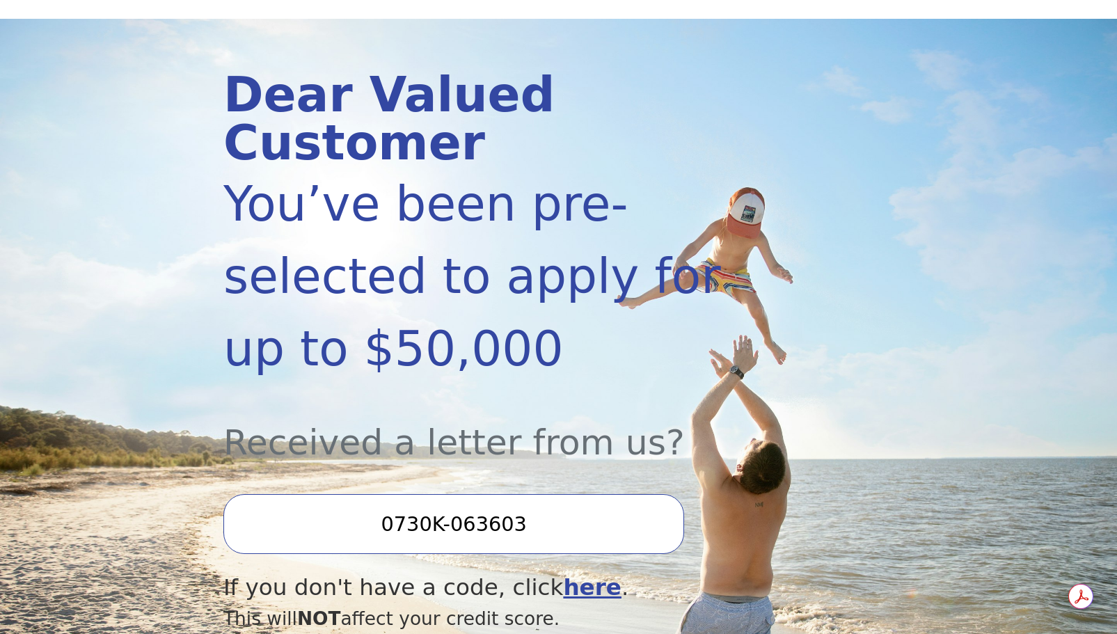
scroll to position [185, 0]
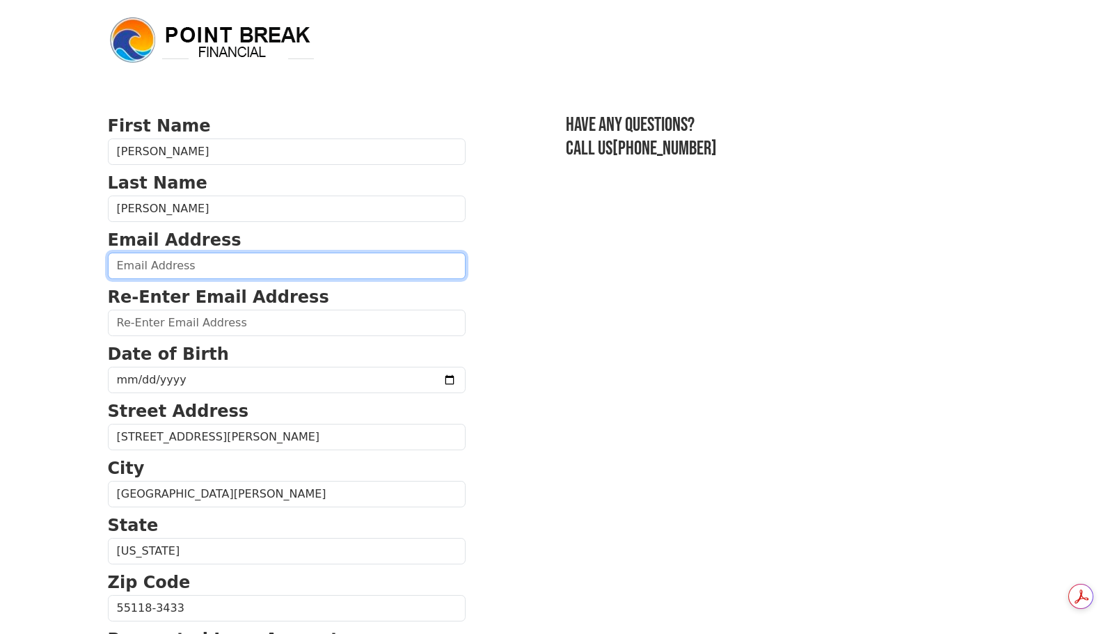
click at [260, 259] on input "email" at bounding box center [287, 266] width 358 height 26
type input "amandasykes400@gmail.com"
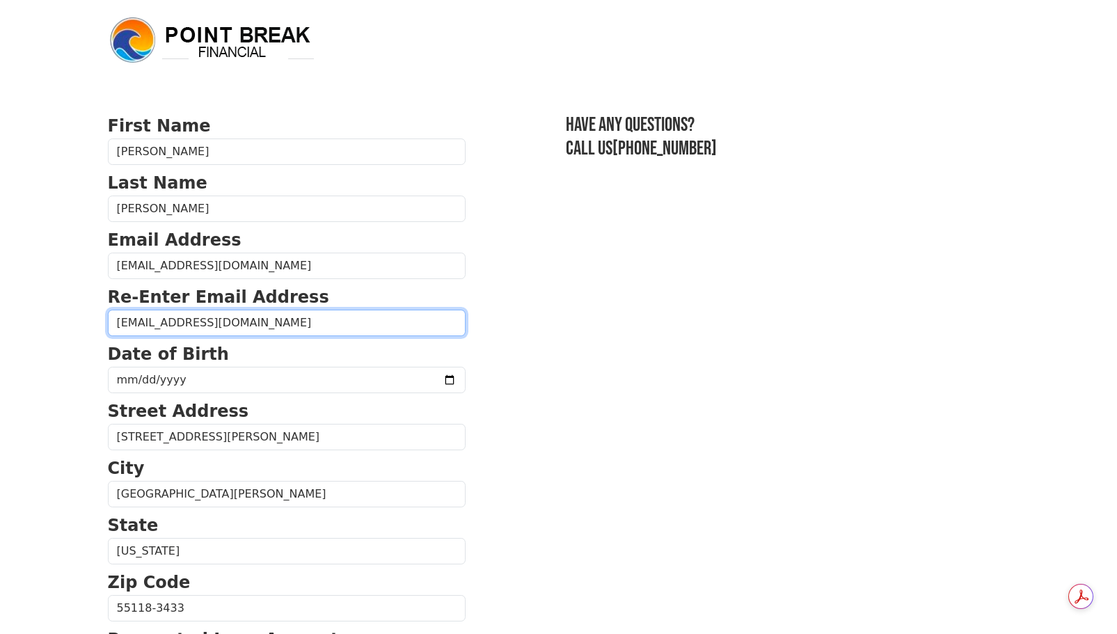
type input "amandasykes400@gmail.com"
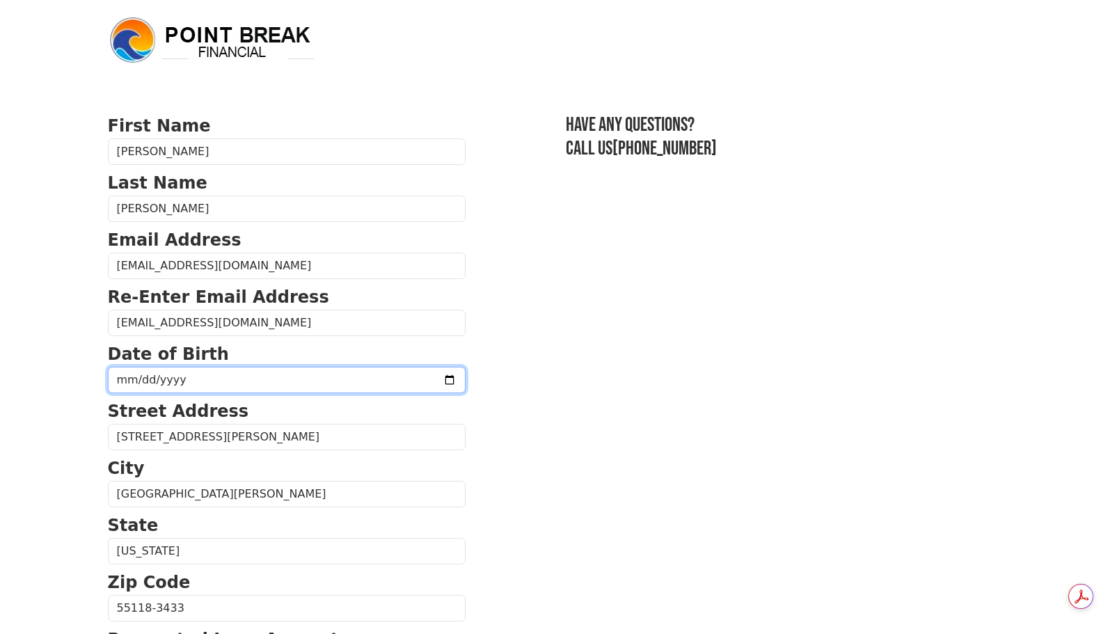
click at [137, 379] on input "date" at bounding box center [287, 380] width 358 height 26
type input "1987-06-29"
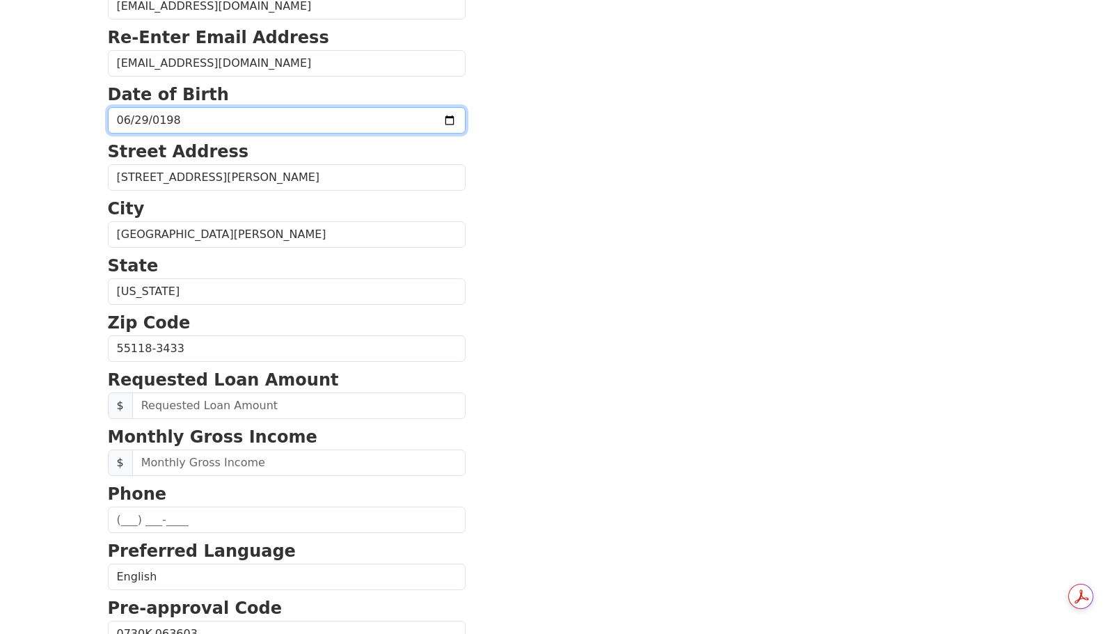
scroll to position [278, 0]
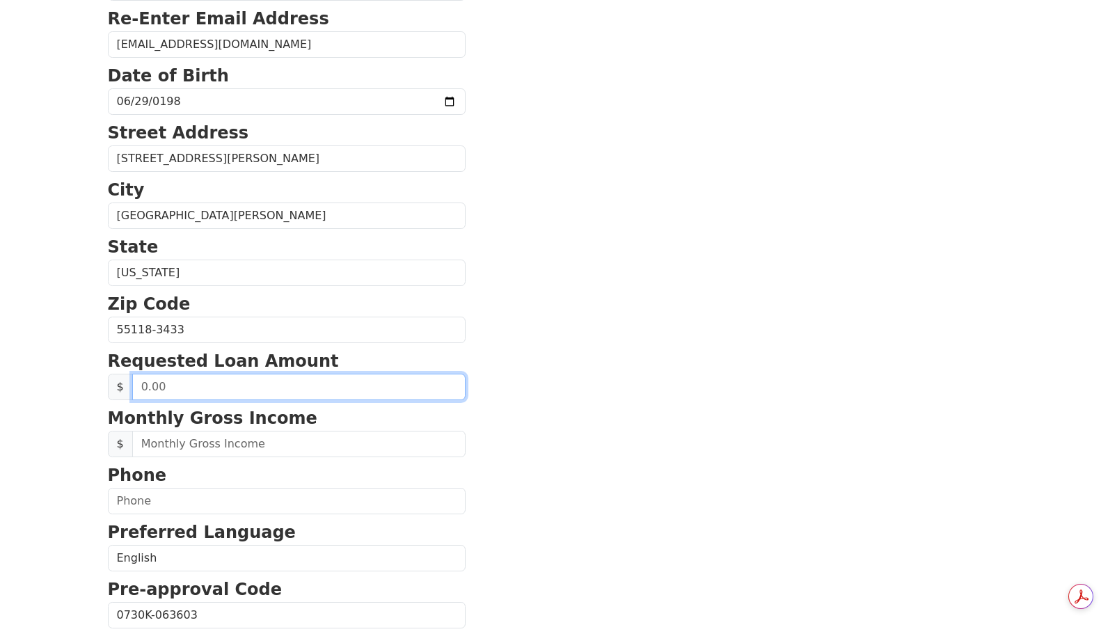
click at [234, 389] on input "text" at bounding box center [298, 387] width 333 height 26
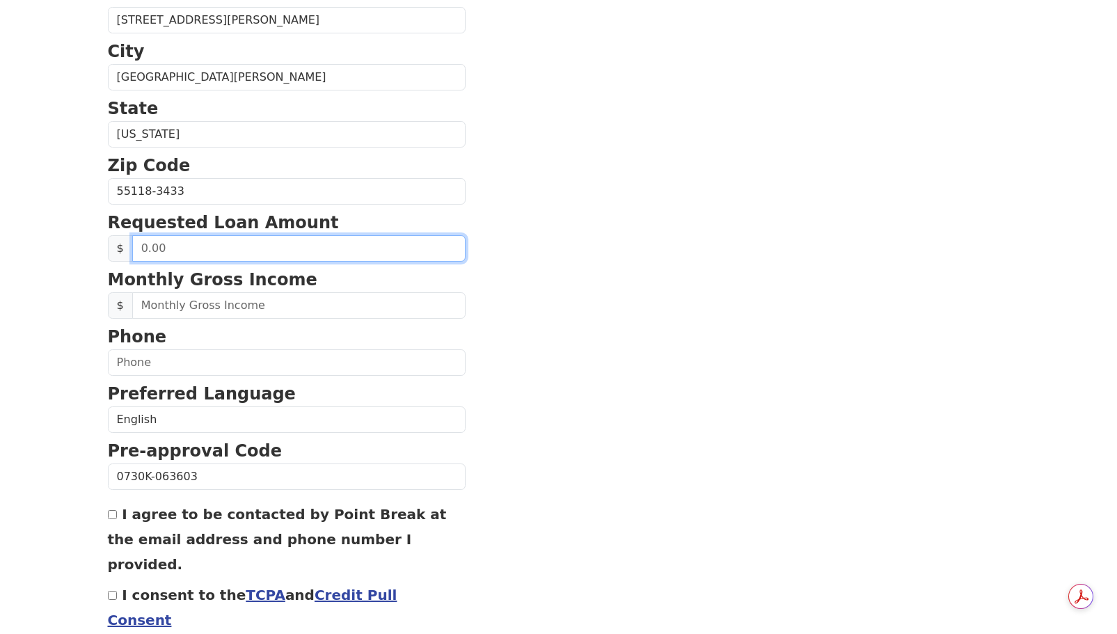
scroll to position [417, 0]
type input "2.00"
type input "15,000.00"
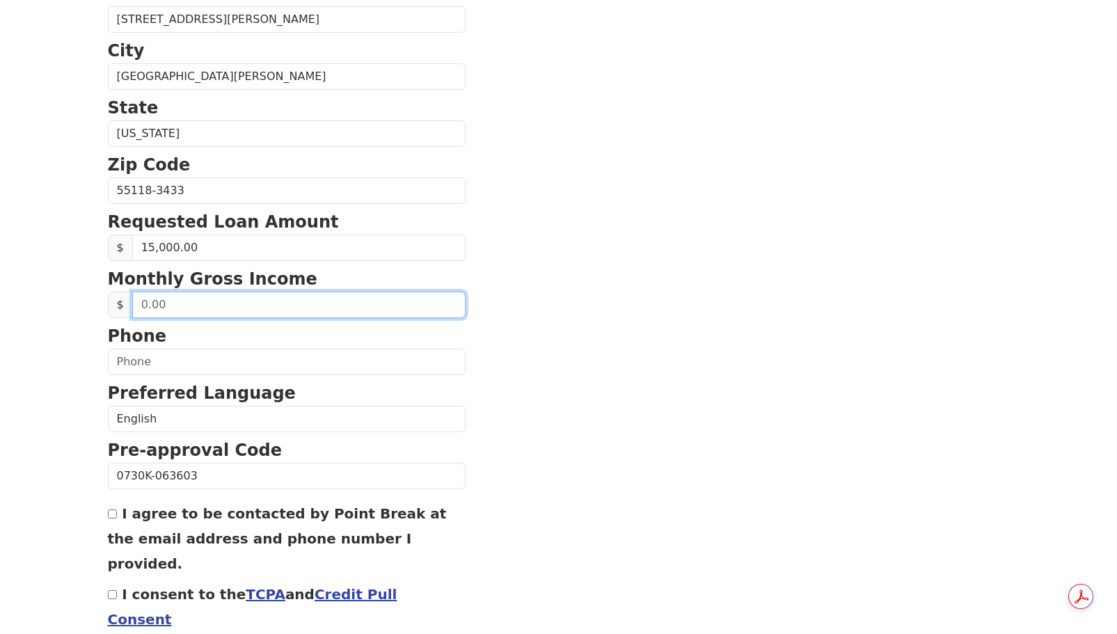
click at [278, 301] on input "text" at bounding box center [298, 304] width 333 height 26
type input "2,500.00"
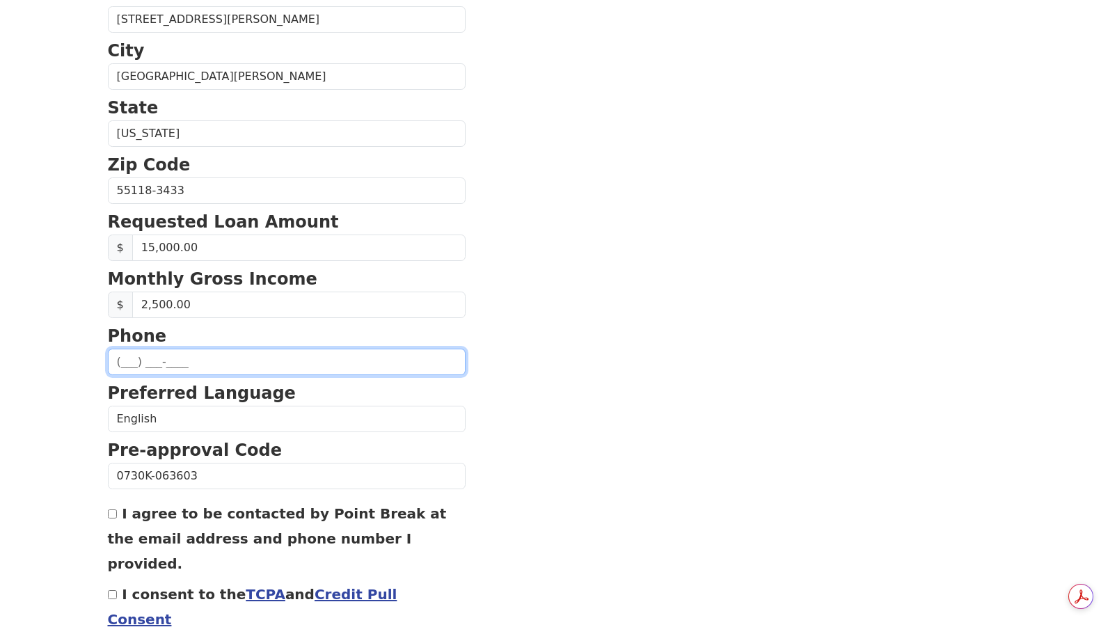
click at [250, 350] on input "text" at bounding box center [287, 362] width 358 height 26
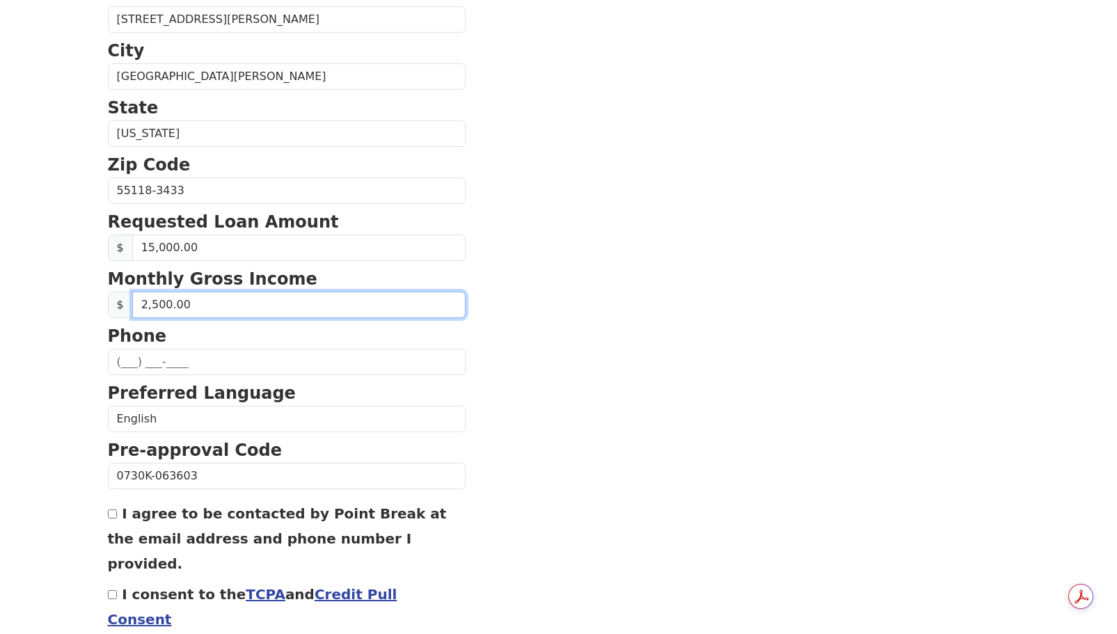
click at [165, 311] on input "2,500.00" at bounding box center [298, 304] width 333 height 26
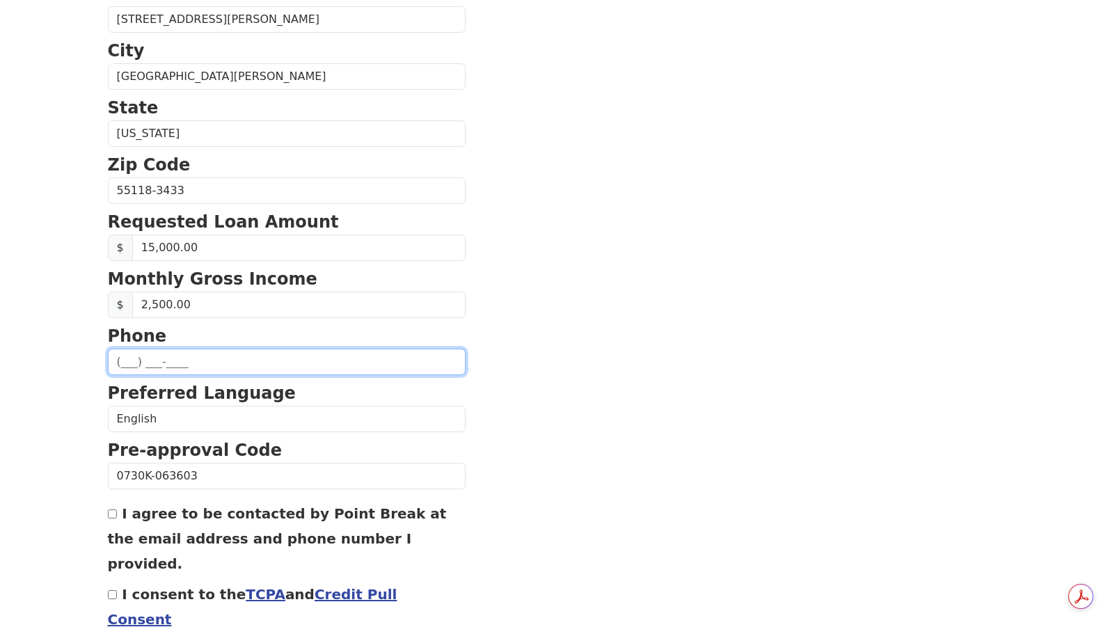
click at [149, 359] on input "text" at bounding box center [287, 362] width 358 height 26
type input "(612) 205-2546"
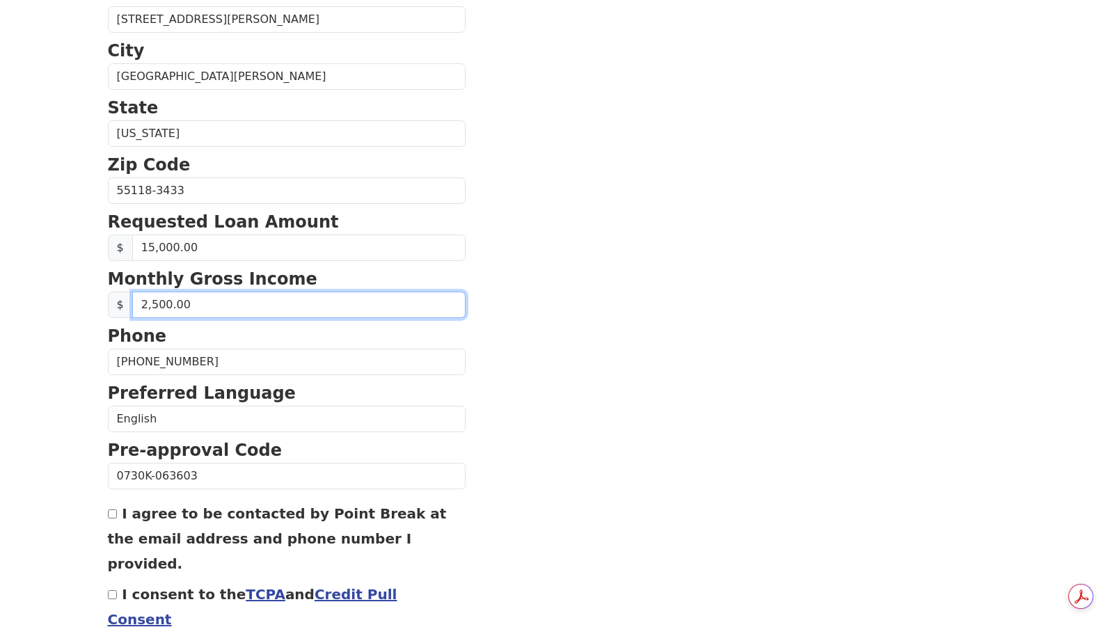
click at [156, 305] on input "2,500.00" at bounding box center [298, 304] width 333 height 26
click at [165, 303] on input "2,500.00" at bounding box center [298, 304] width 333 height 26
type input "2.00"
type input "1,800.00"
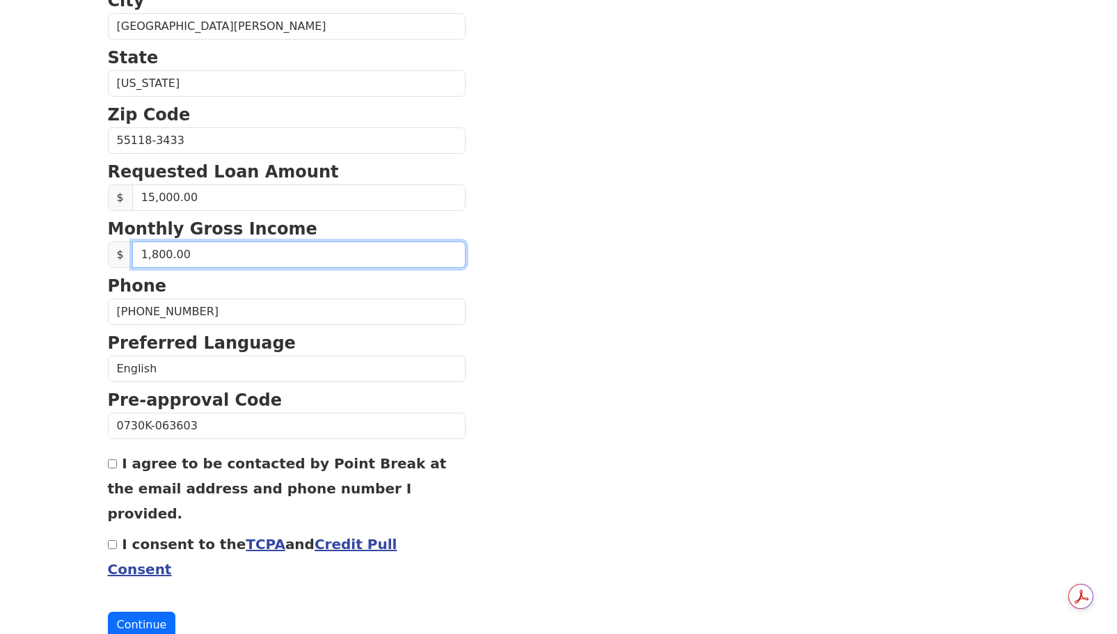
scroll to position [474, 0]
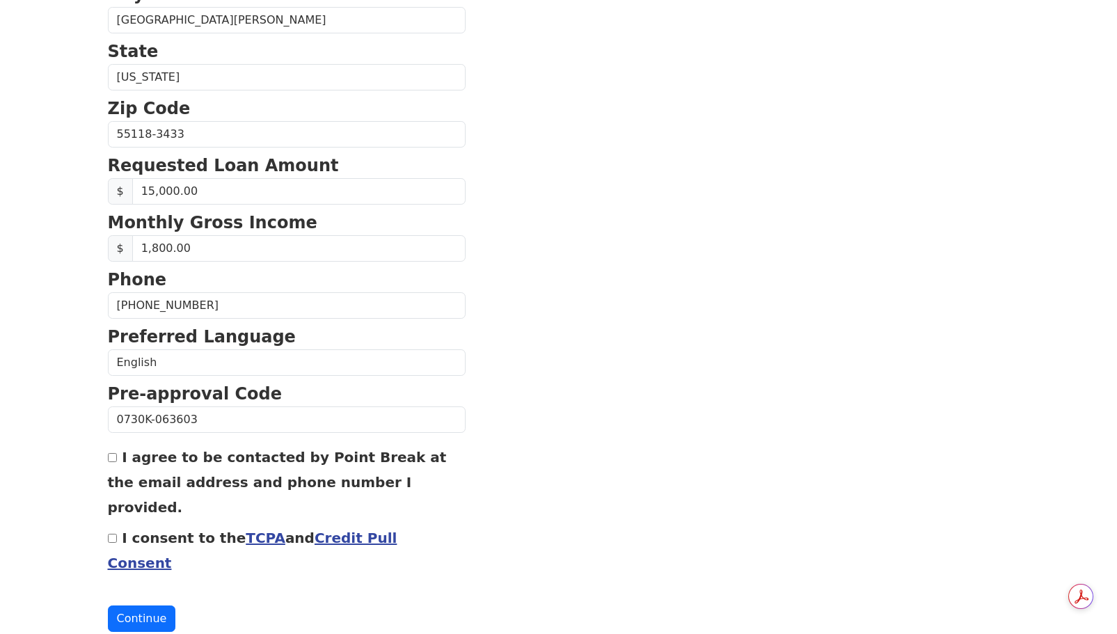
click at [115, 458] on input "I agree to be contacted by Point Break at the email address and phone number I …" at bounding box center [112, 457] width 9 height 9
checkbox input "true"
click at [110, 534] on input "I consent to the TCPA and Credit Pull Consent" at bounding box center [112, 538] width 9 height 9
checkbox input "true"
click at [146, 605] on button "Continue" at bounding box center [142, 618] width 68 height 26
